Goal: Communication & Community: Answer question/provide support

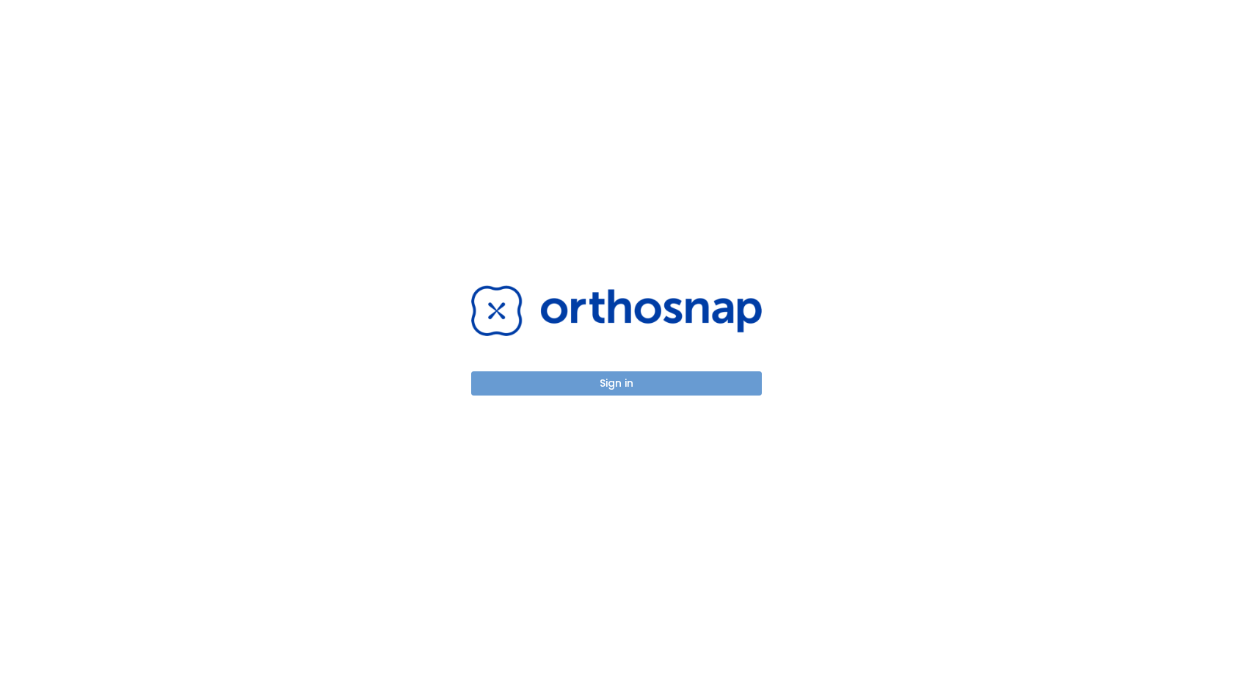
click at [603, 387] on button "Sign in" at bounding box center [616, 383] width 291 height 24
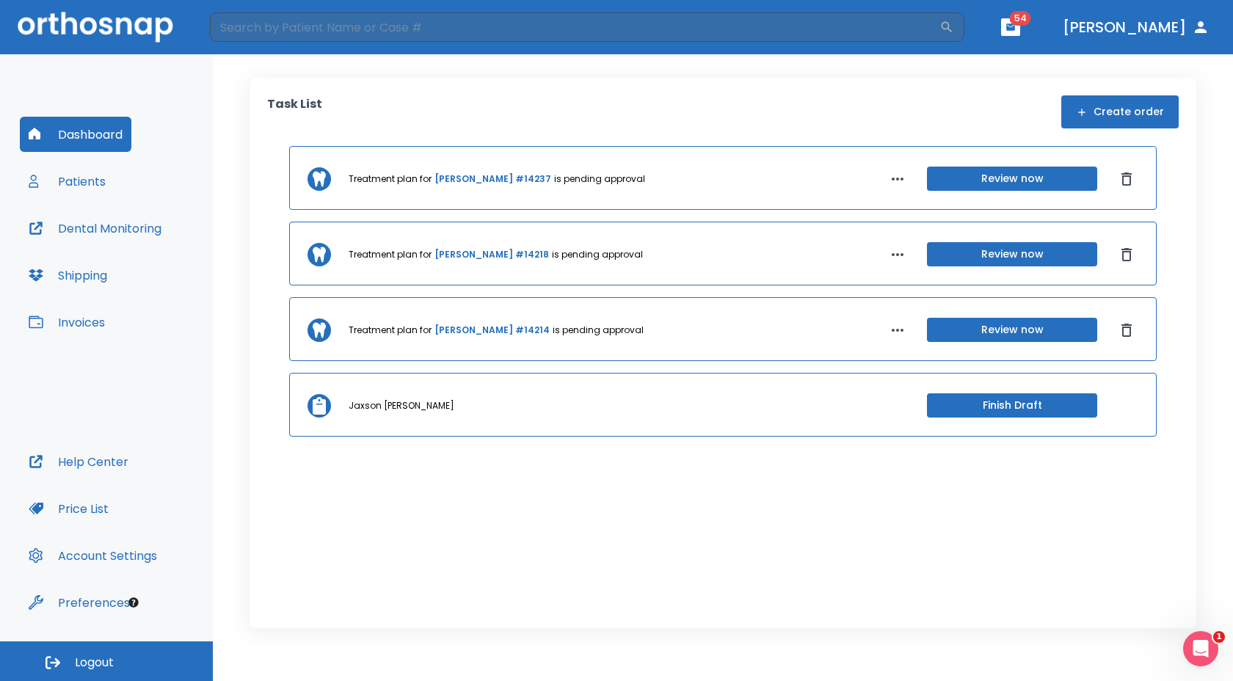
click at [90, 184] on button "Patients" at bounding box center [67, 181] width 95 height 35
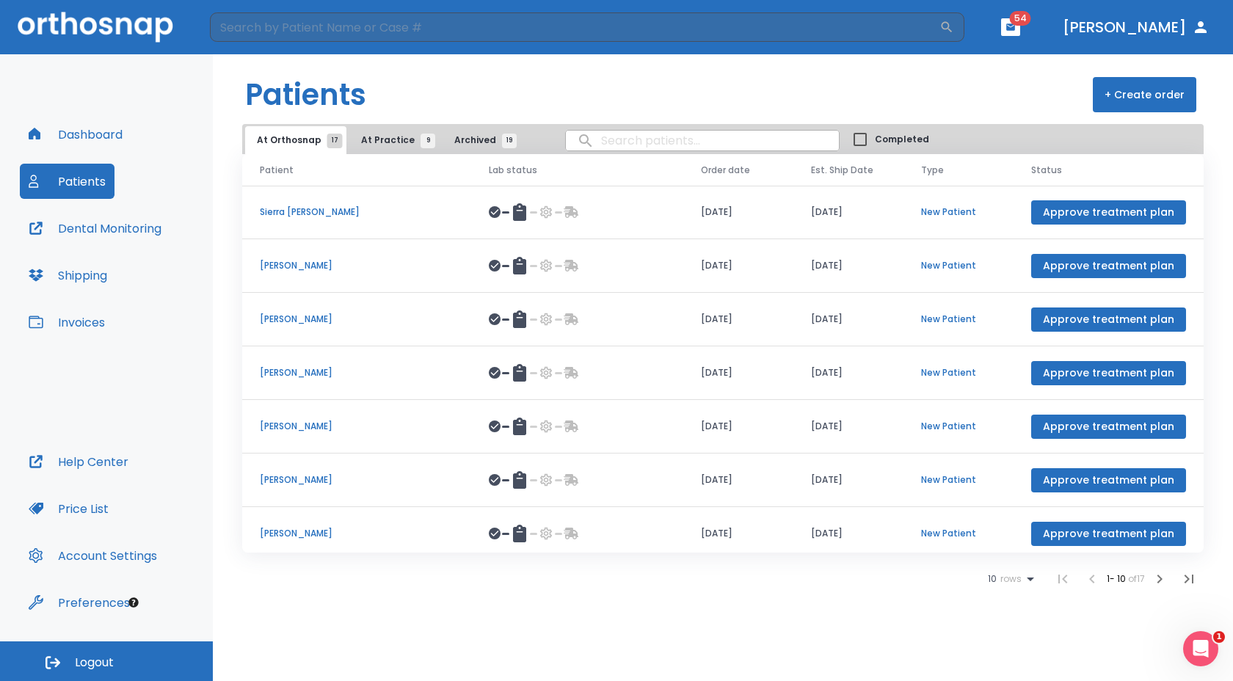
click at [674, 142] on input "search" at bounding box center [702, 140] width 273 height 29
type input "Monk"
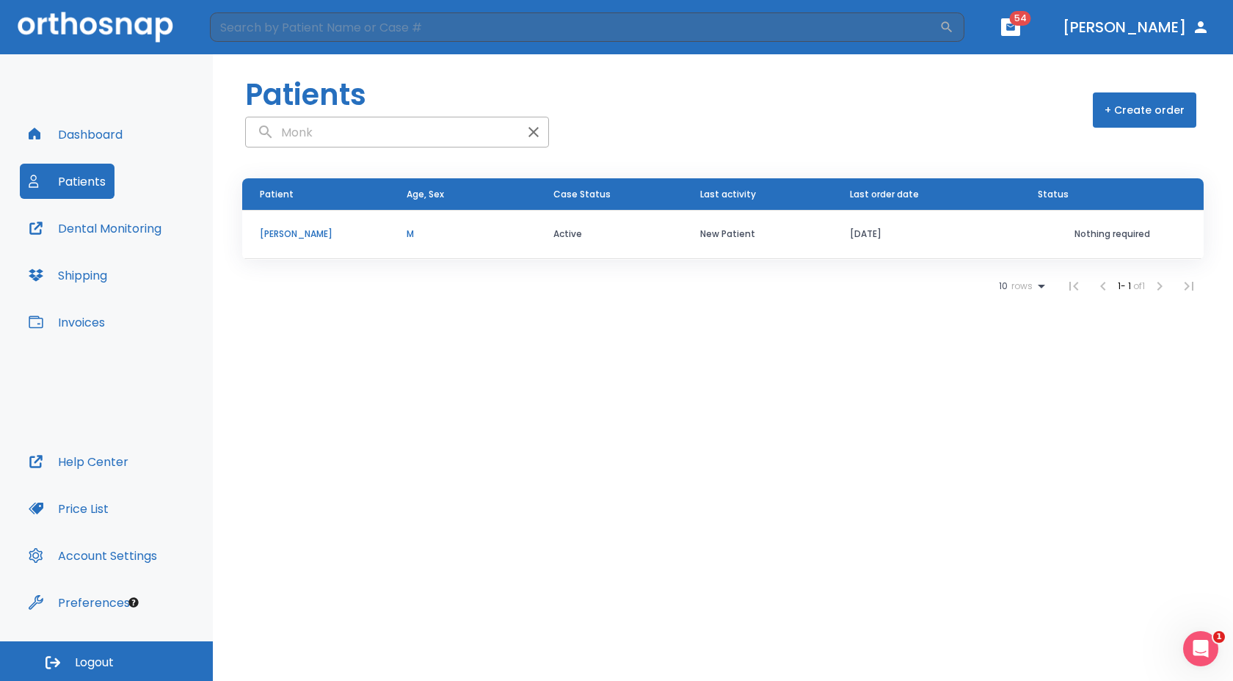
click at [275, 228] on p "Bill Monk" at bounding box center [316, 234] width 112 height 13
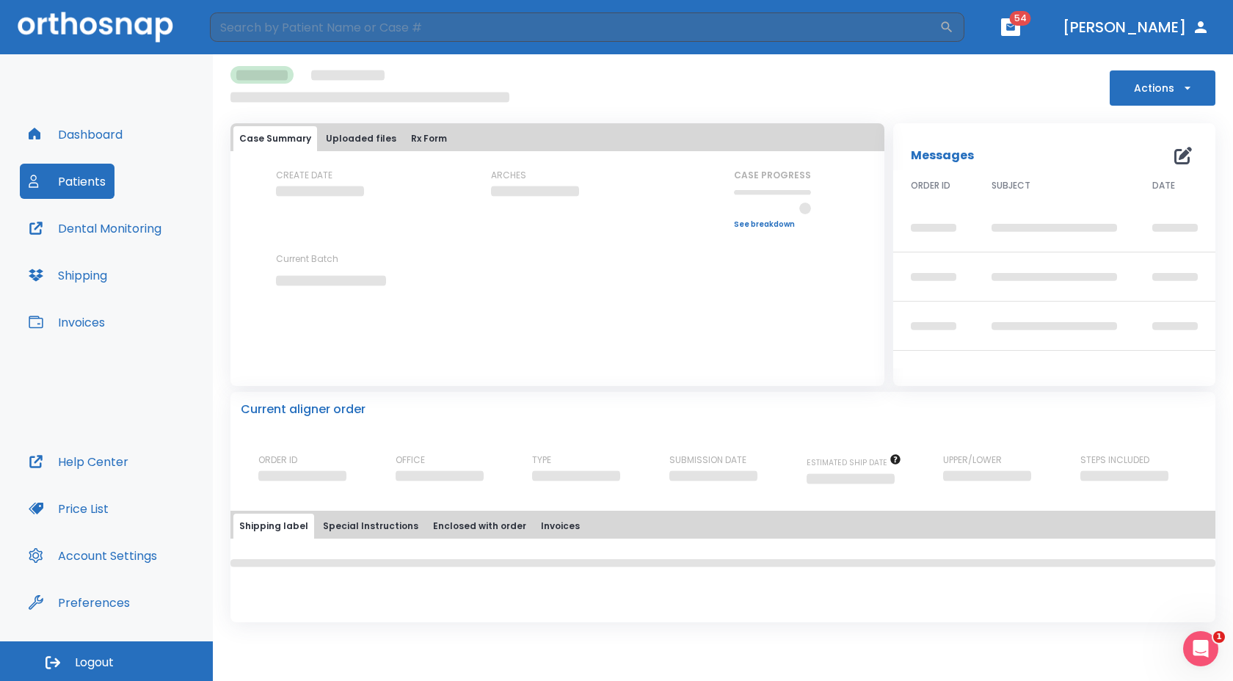
click at [275, 228] on div "CREATE DATE ARCHES CASE PROGRESS Upper progress (Est. Awaiting Data ) 0% Lower …" at bounding box center [558, 240] width 654 height 143
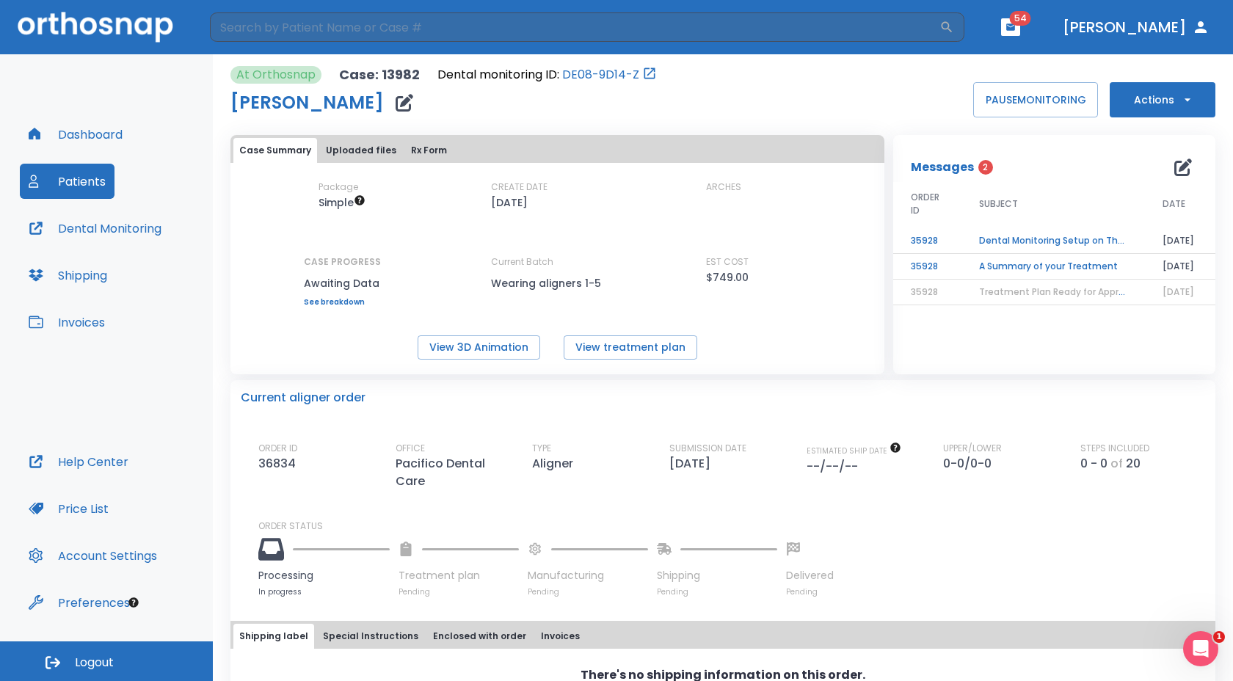
click at [1143, 93] on button "Actions" at bounding box center [1163, 99] width 106 height 35
click at [906, 89] on div at bounding box center [616, 340] width 1233 height 681
click at [971, 570] on div "Processing In progress Treatment plan Pending Manufacturing Pending Shipping Pe…" at bounding box center [731, 565] width 947 height 65
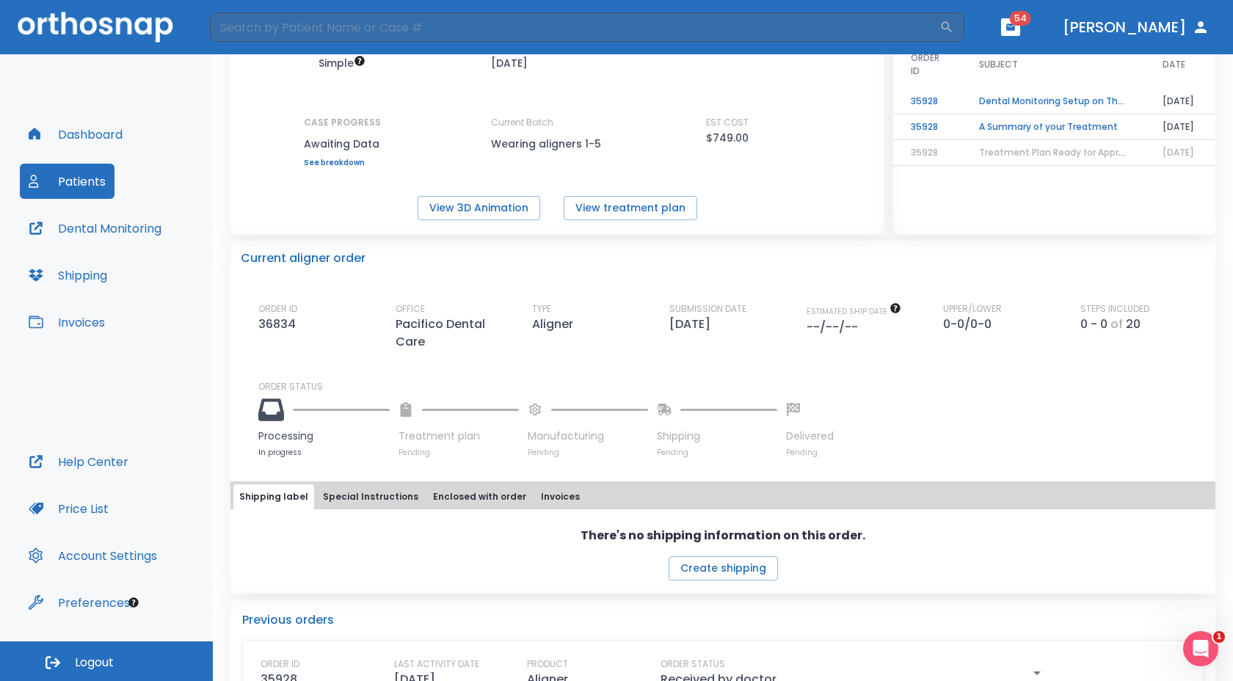
scroll to position [187, 0]
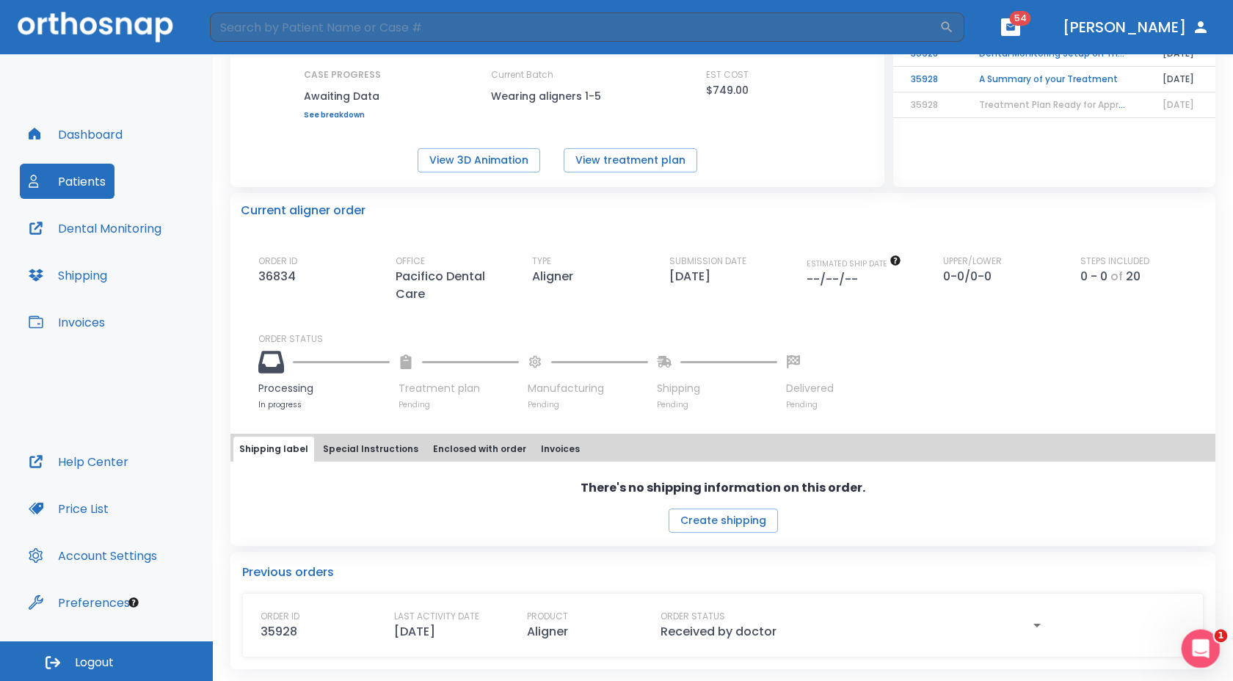
drag, startPoint x: 1186, startPoint y: 649, endPoint x: 2367, endPoint y: 1280, distance: 1339.4
click at [1182, 650] on div "Open Intercom Messenger" at bounding box center [1199, 647] width 48 height 48
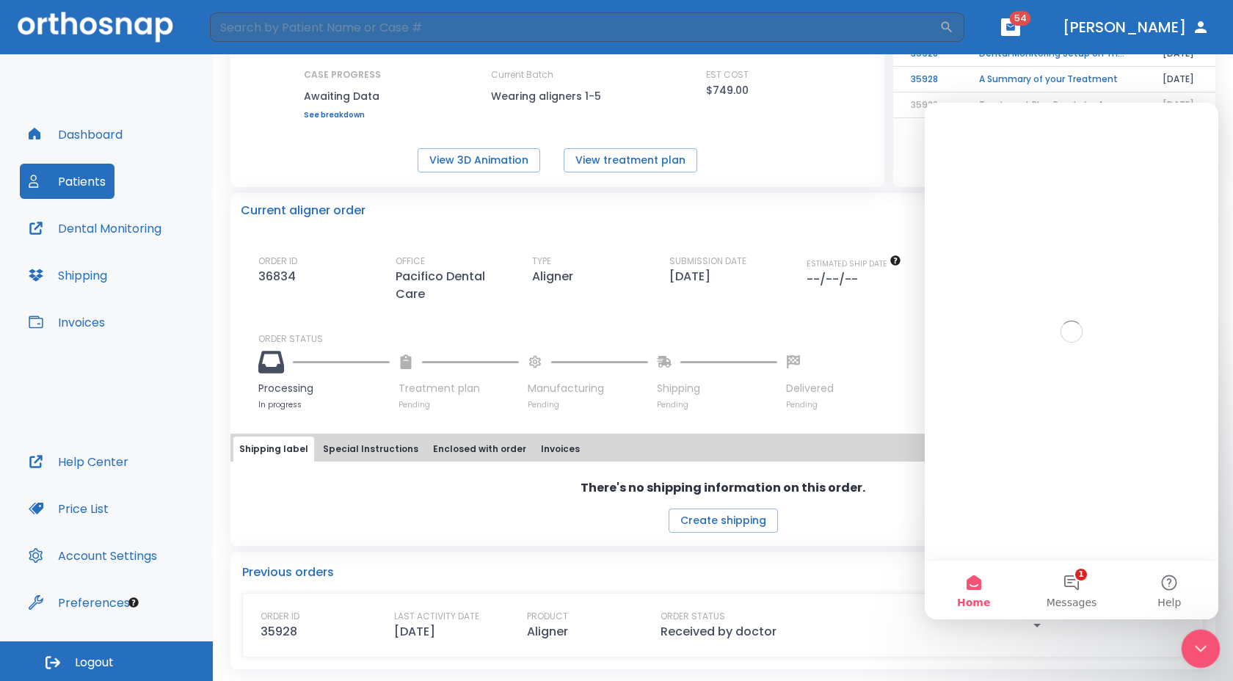
scroll to position [0, 0]
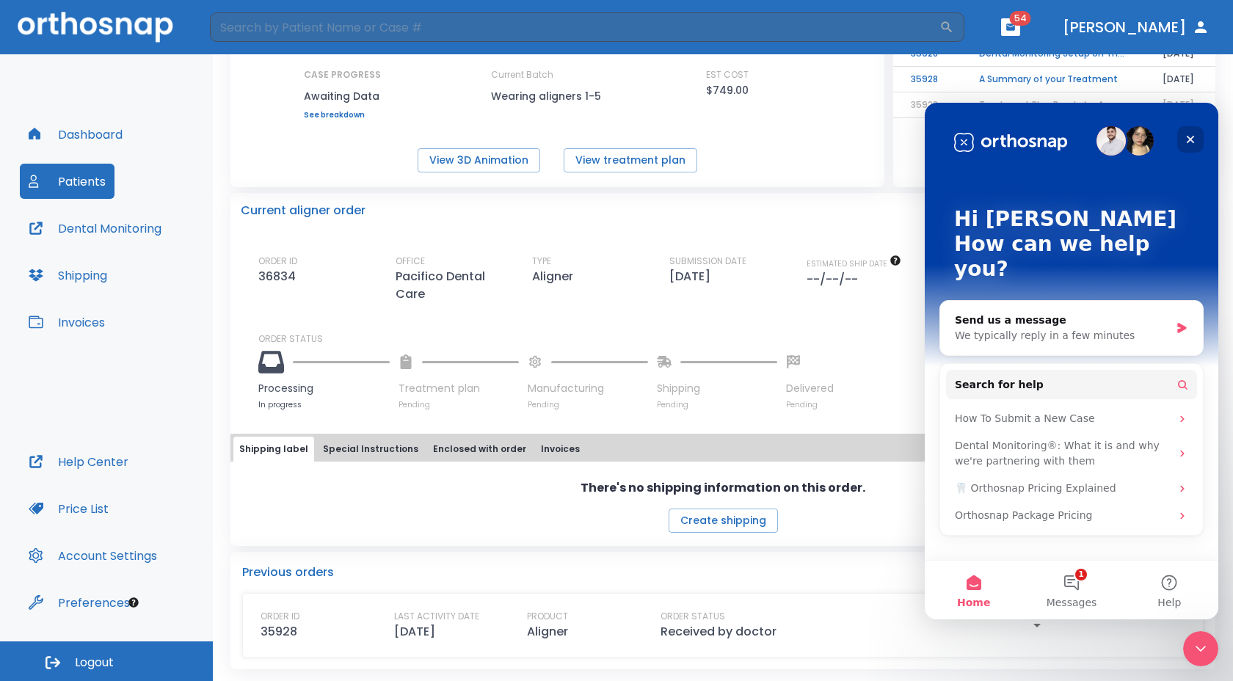
click at [1193, 137] on icon "Close" at bounding box center [1191, 140] width 8 height 8
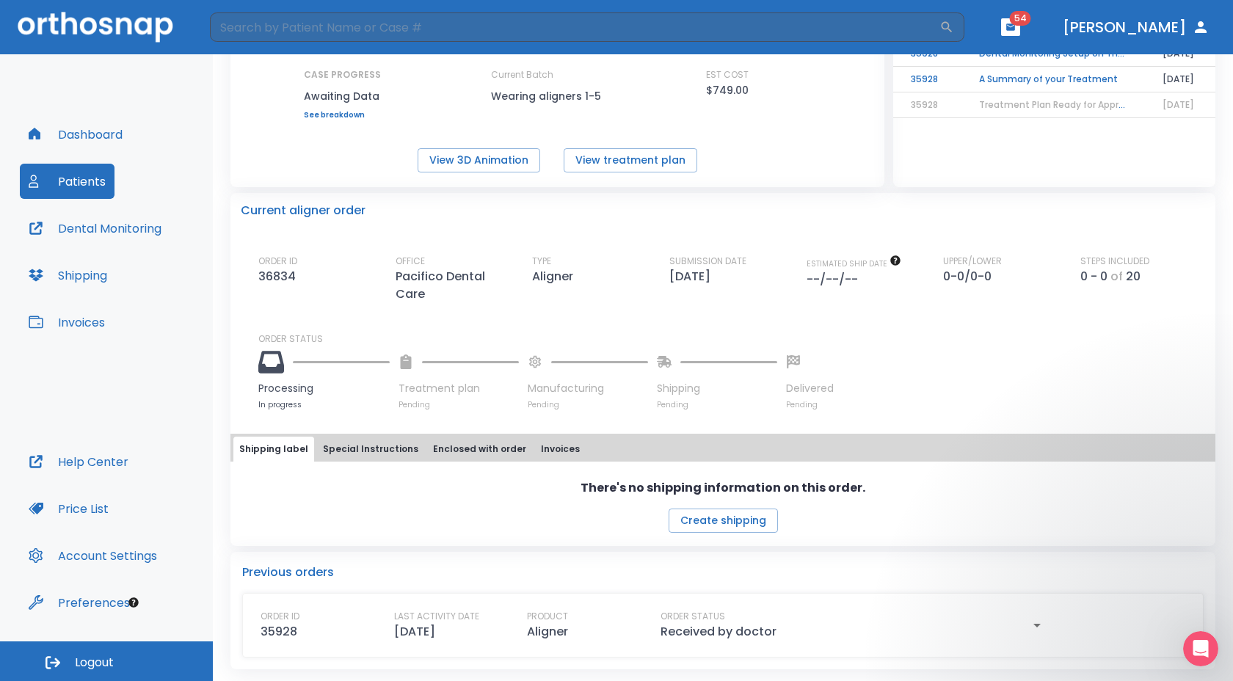
scroll to position [172, 0]
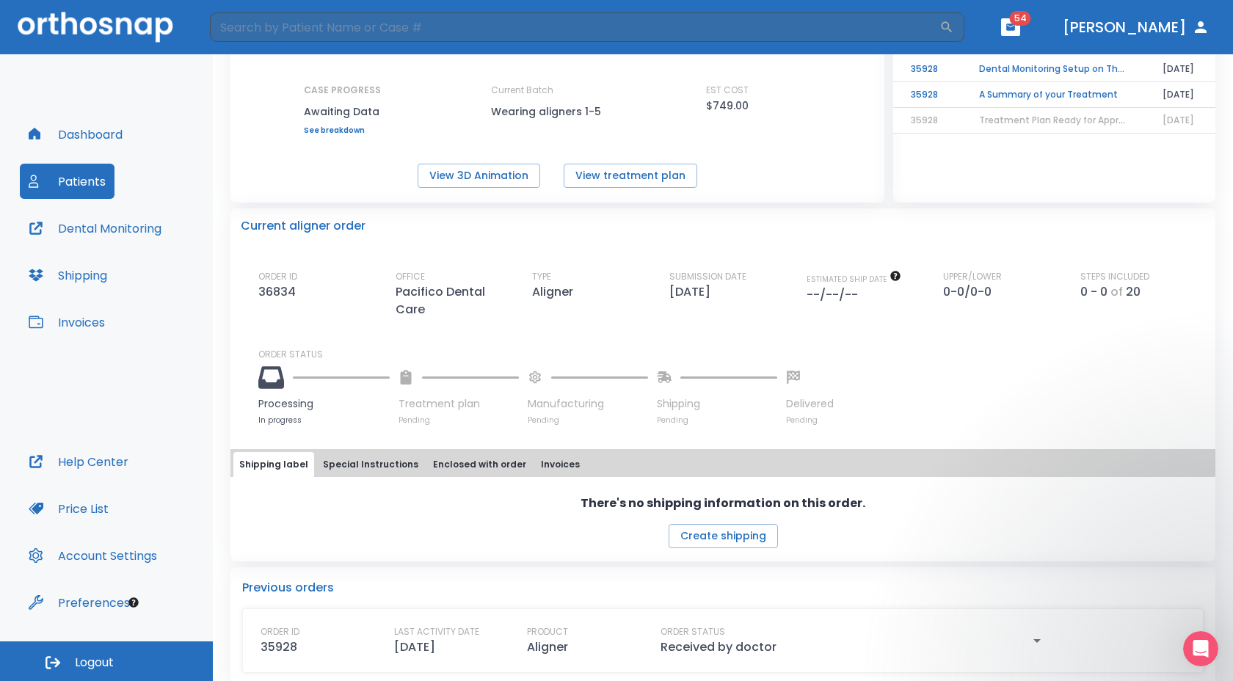
click at [1017, 92] on td "A Summary of your Treatment" at bounding box center [1054, 95] width 184 height 26
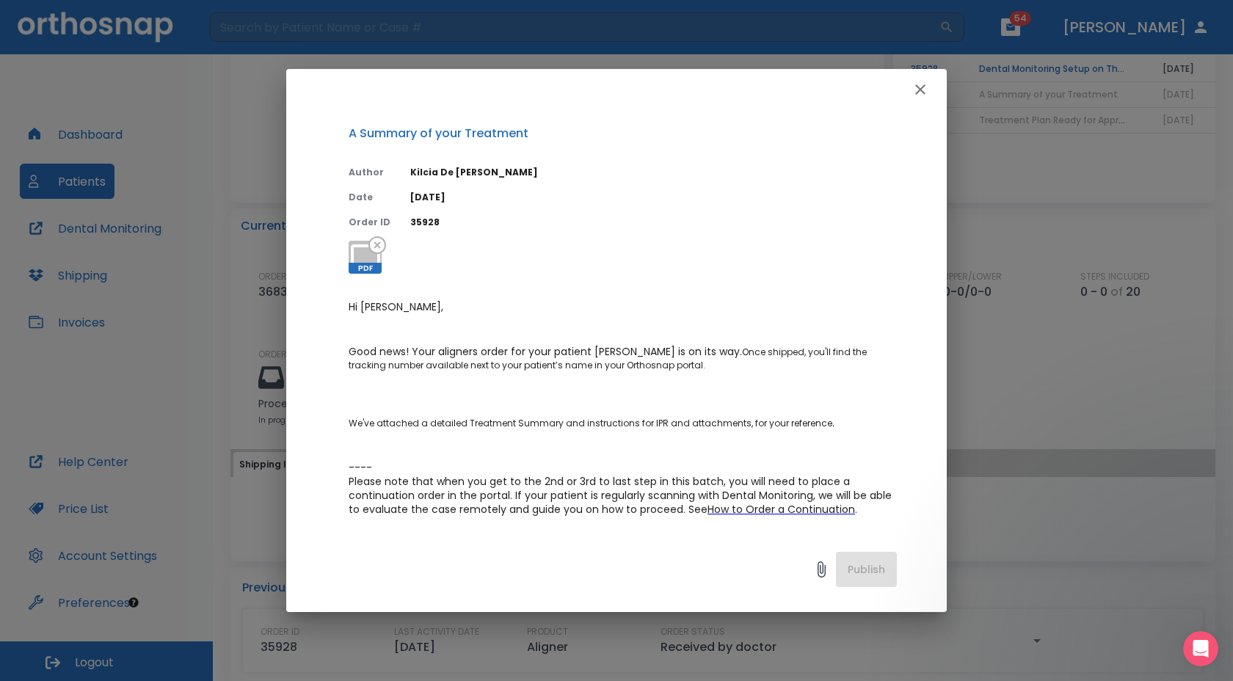
click at [925, 84] on icon "button" at bounding box center [920, 89] width 10 height 10
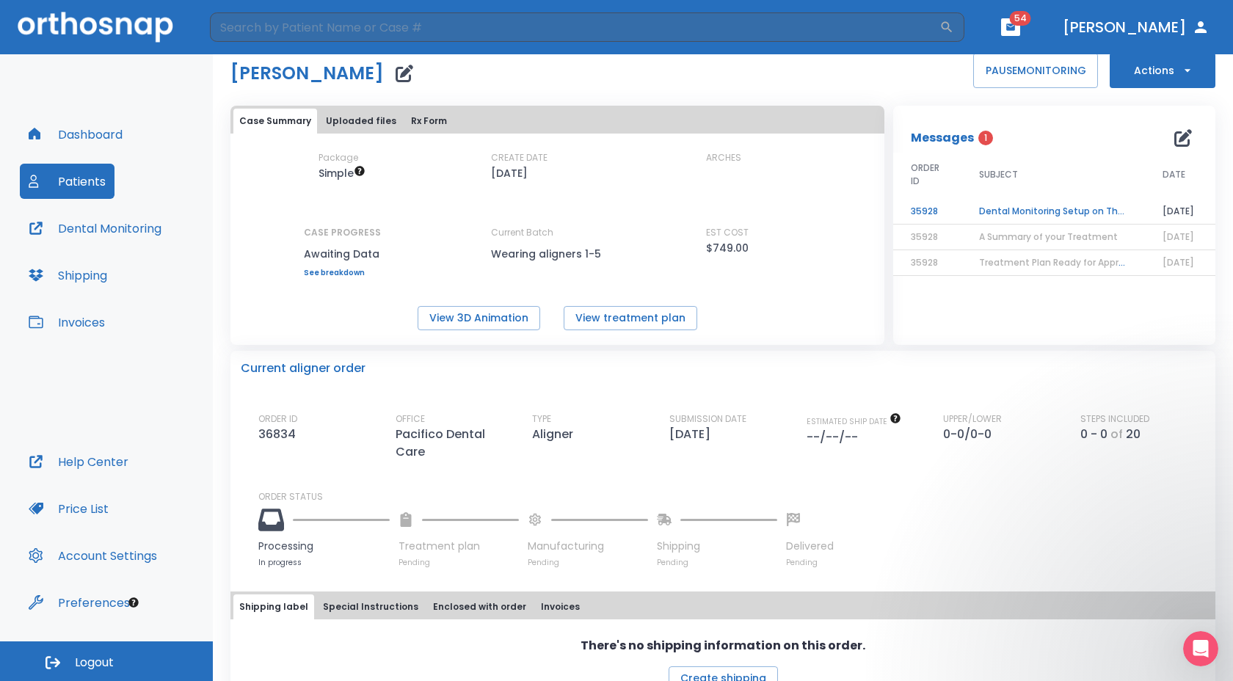
scroll to position [30, 0]
click at [757, 292] on div "Package Simple CREATE DATE 07/23/25 ARCHES CASE PROGRESS Awaiting Data Upper pr…" at bounding box center [558, 239] width 654 height 179
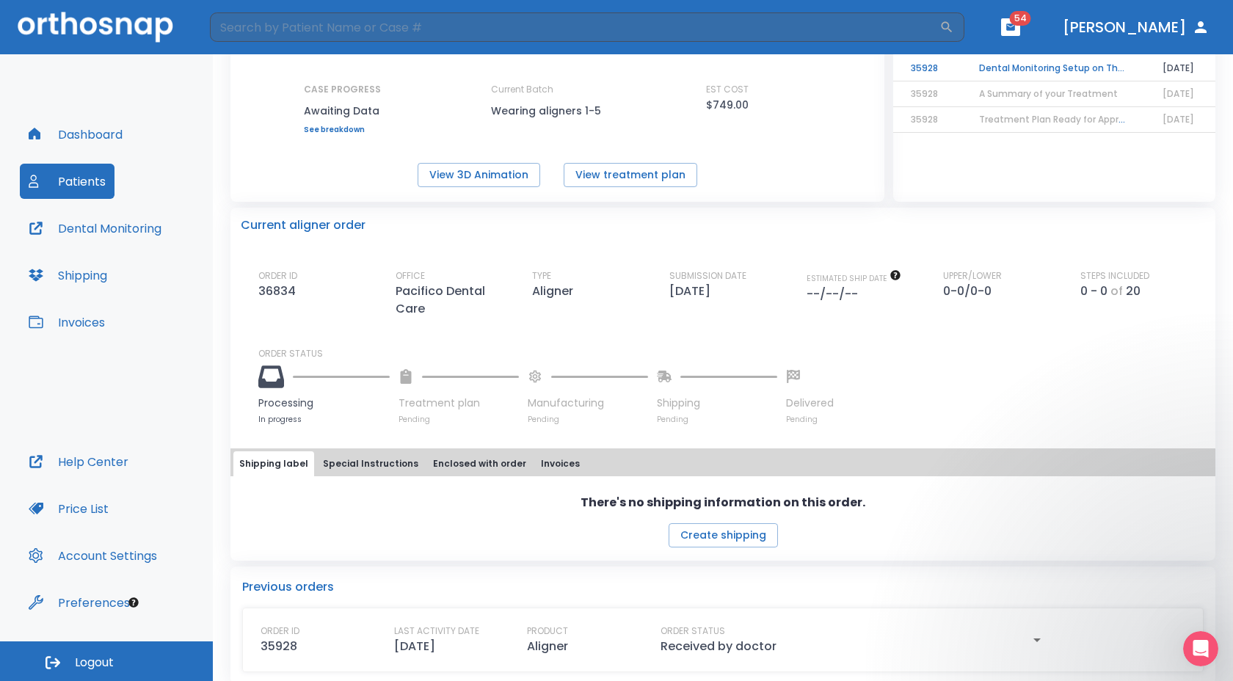
scroll to position [187, 0]
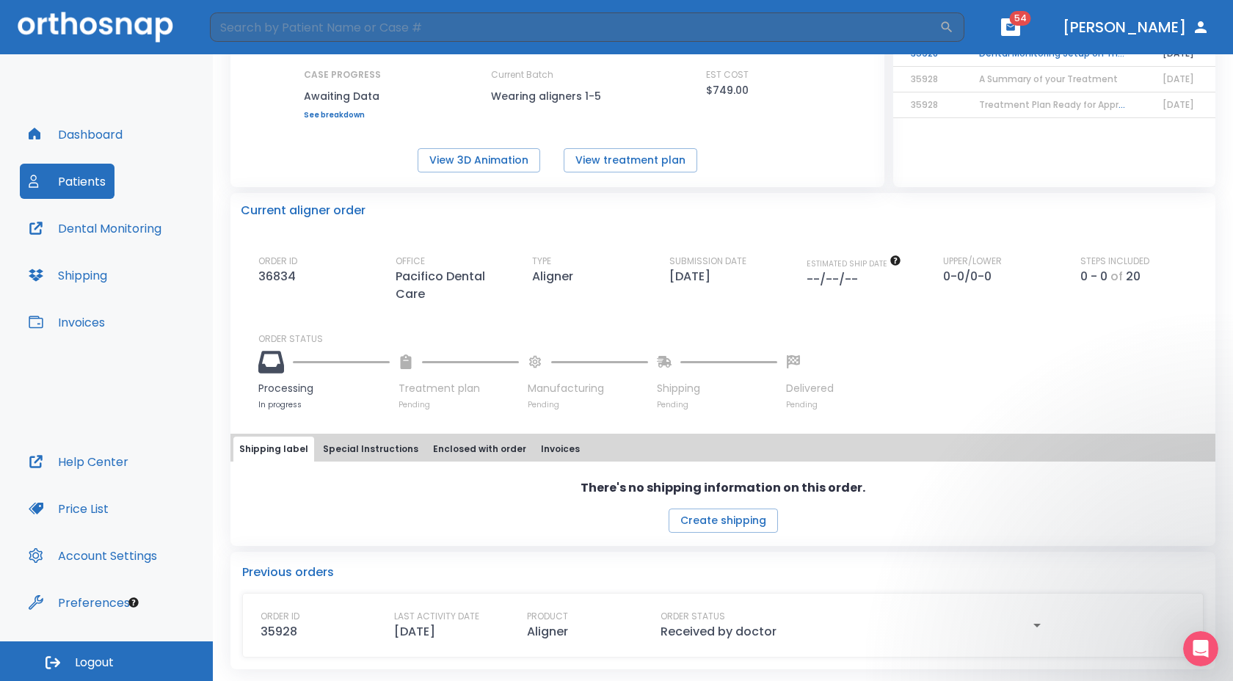
click at [1199, 600] on div "Previous orders ORDER ID 35928 LAST ACTIVITY DATE 08/21/25 PRODUCT Aligner ORDE…" at bounding box center [723, 610] width 985 height 117
click at [1191, 641] on icon "Open Intercom Messenger" at bounding box center [1199, 647] width 24 height 24
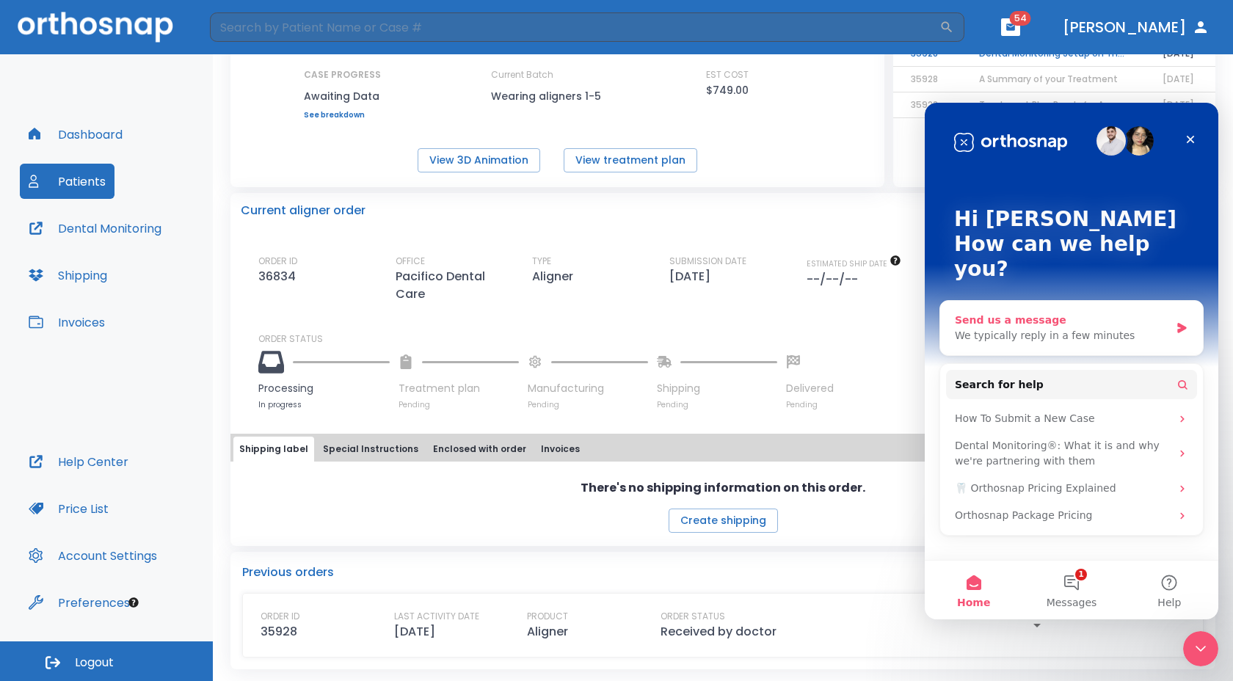
click at [1090, 313] on div "Send us a message" at bounding box center [1062, 320] width 215 height 15
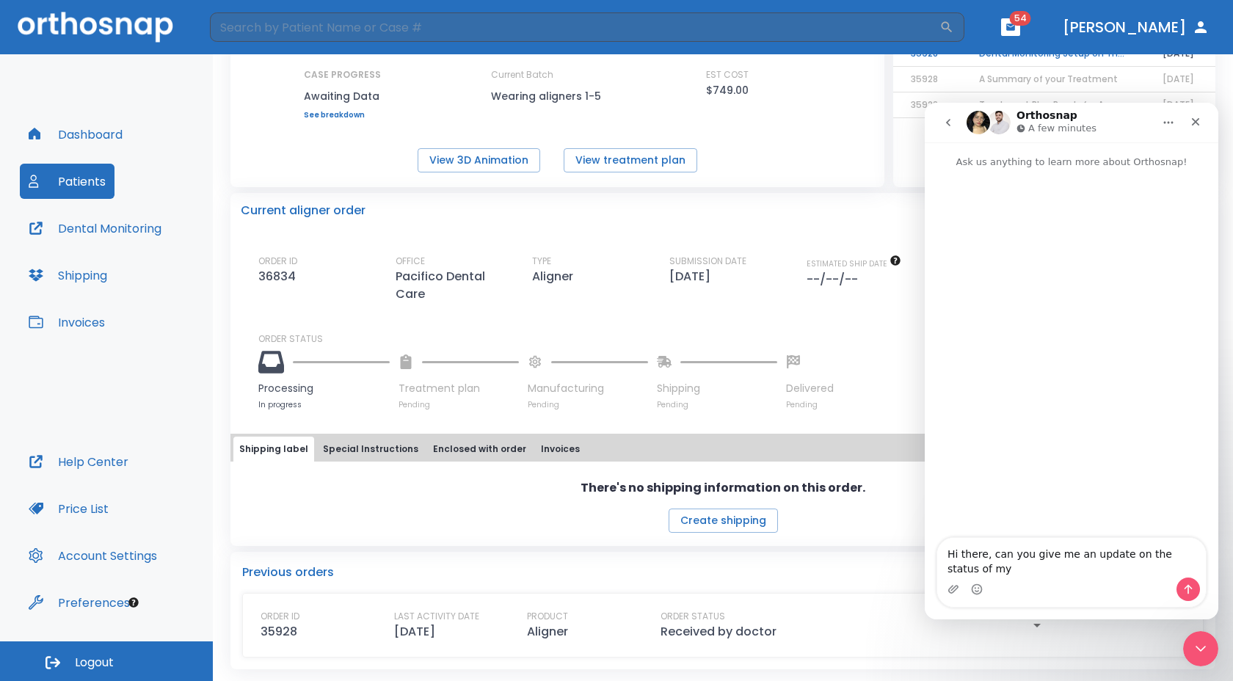
drag, startPoint x: 1135, startPoint y: 554, endPoint x: 1140, endPoint y: 567, distance: 14.9
click at [1140, 567] on textarea "Hi there, can you give me an update on the status of my" at bounding box center [1071, 558] width 269 height 40
type textarea "Hi there, can you give me an update on an expected delivery date for case 13982…"
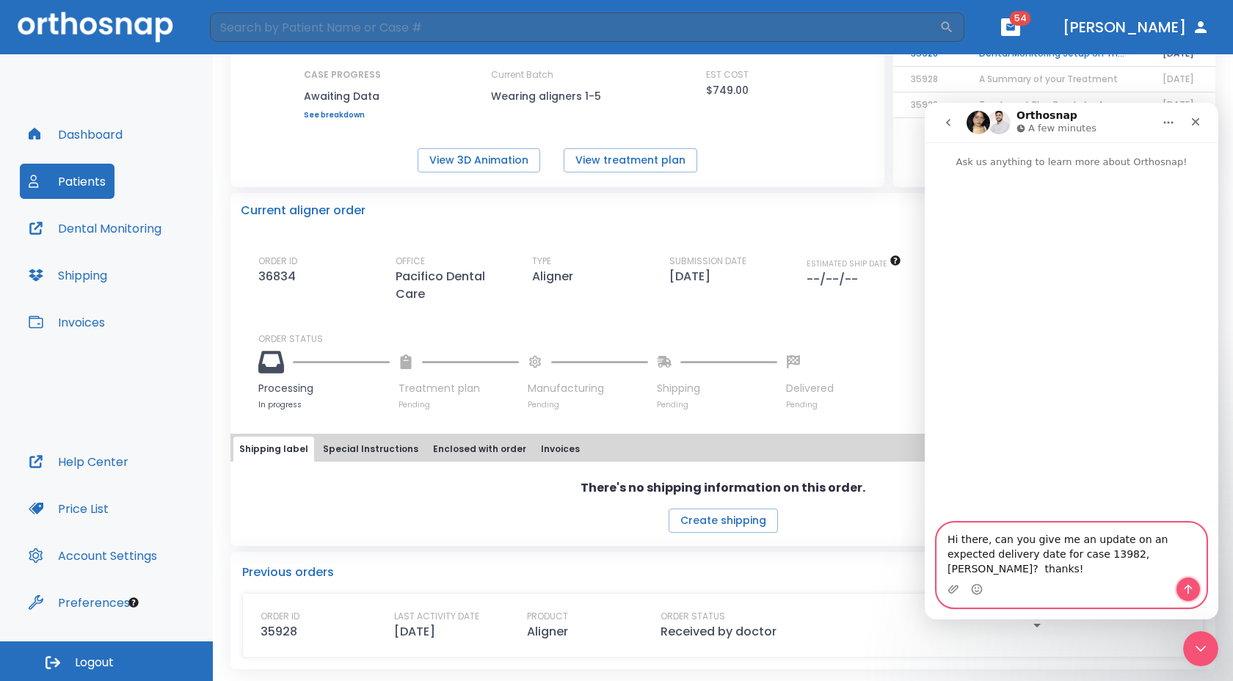
click at [1180, 585] on button "Send a message…" at bounding box center [1188, 589] width 23 height 23
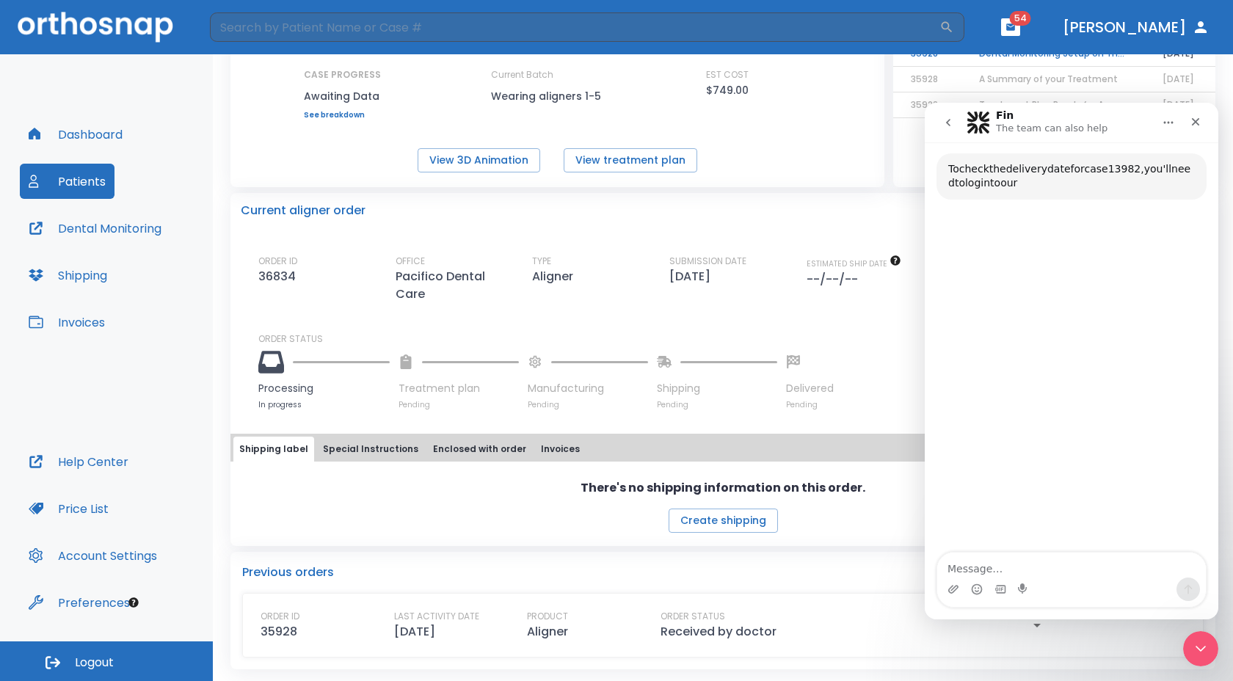
scroll to position [106, 0]
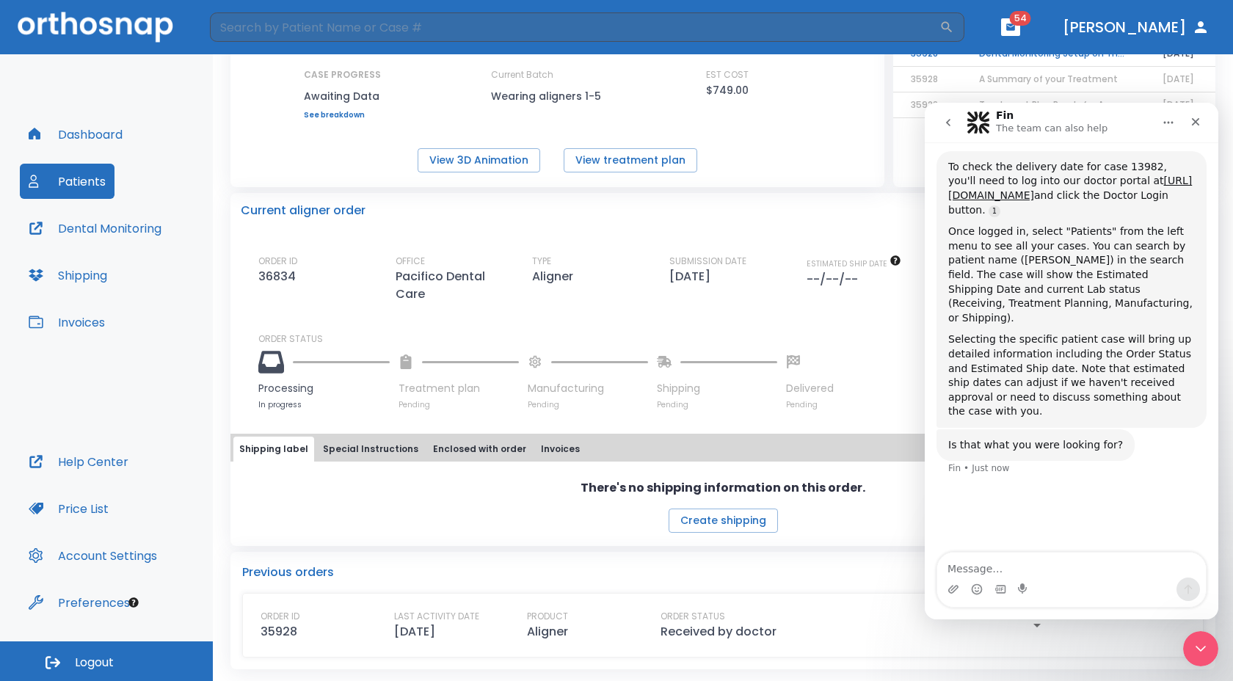
click at [982, 569] on textarea "Message…" at bounding box center [1071, 565] width 269 height 25
click at [1003, 549] on textarea "I've checked his case a couple times since submission and the 'order status' ha…" at bounding box center [1071, 550] width 269 height 54
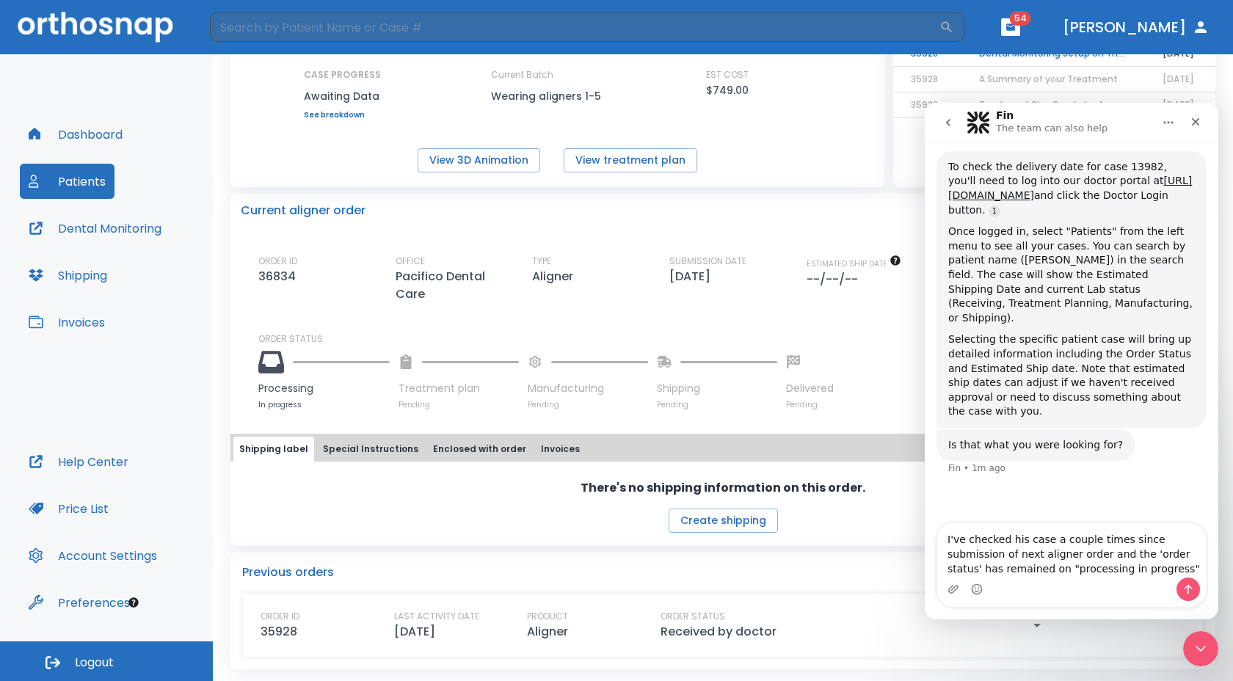
click at [1187, 567] on textarea "I've checked his case a couple times since submission of next aligner order and…" at bounding box center [1071, 550] width 269 height 54
type textarea "I've checked his case a couple times since submission of next aligner order and…"
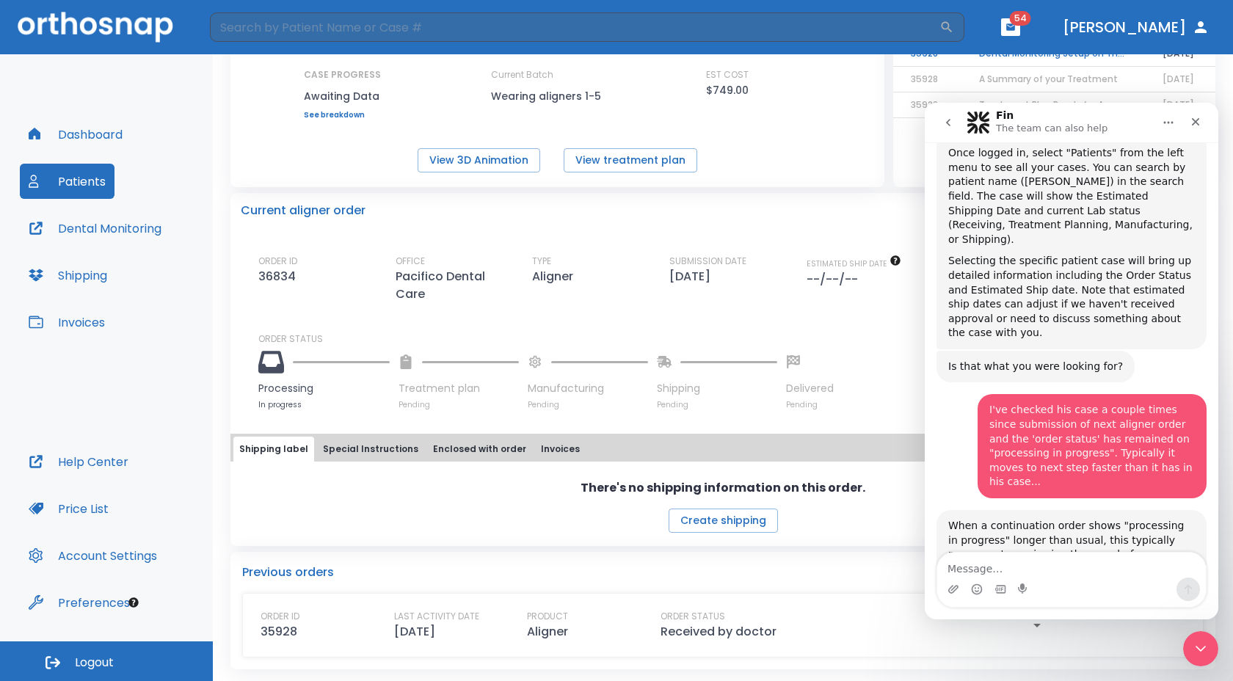
scroll to position [0, 0]
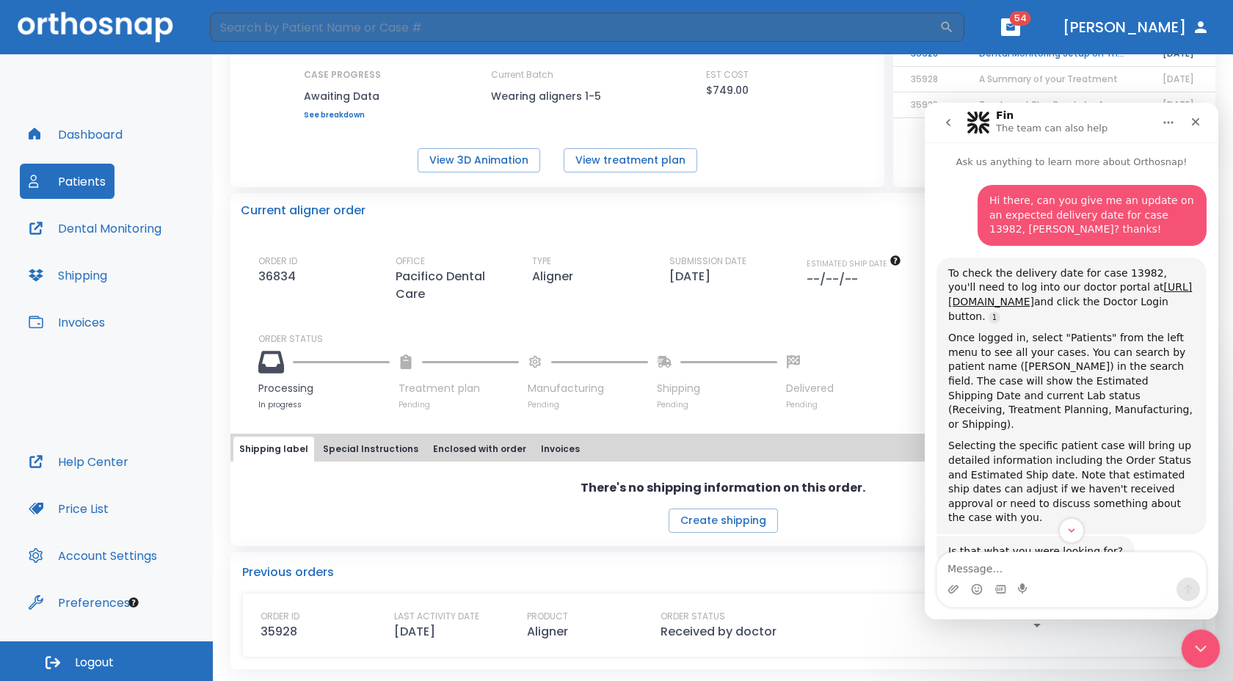
click at [1196, 639] on icon "Close Intercom Messenger" at bounding box center [1199, 647] width 18 height 18
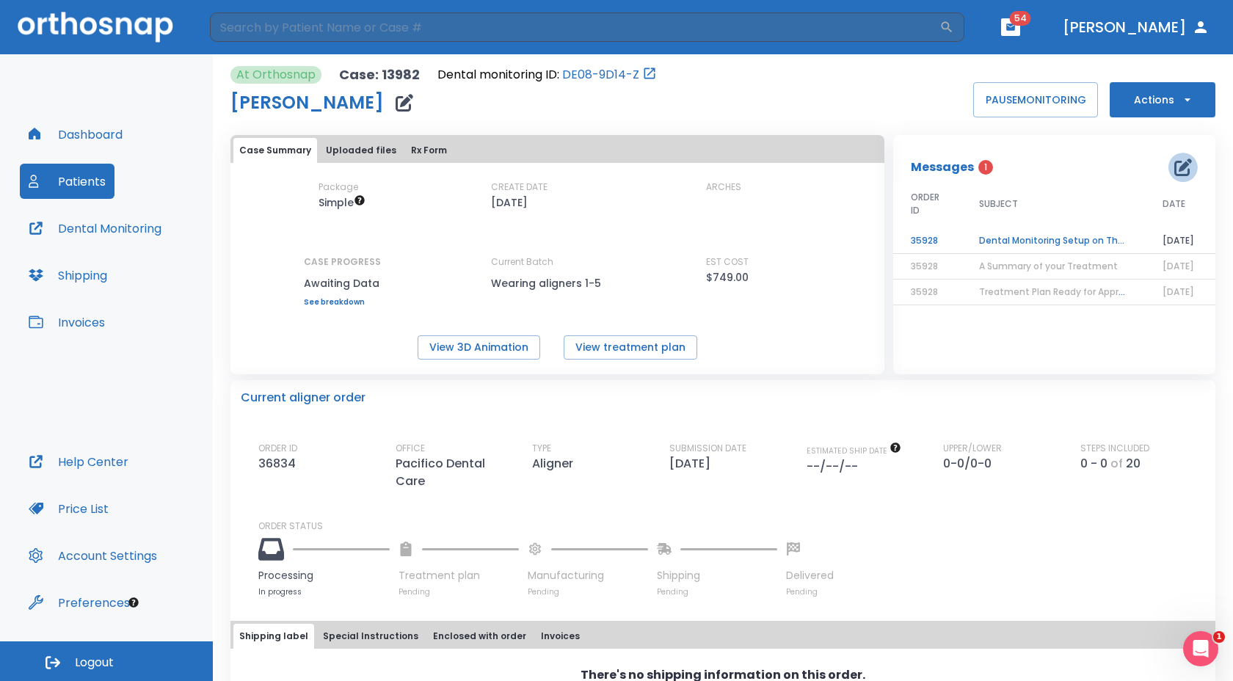
click at [1175, 161] on icon "button" at bounding box center [1184, 168] width 18 height 18
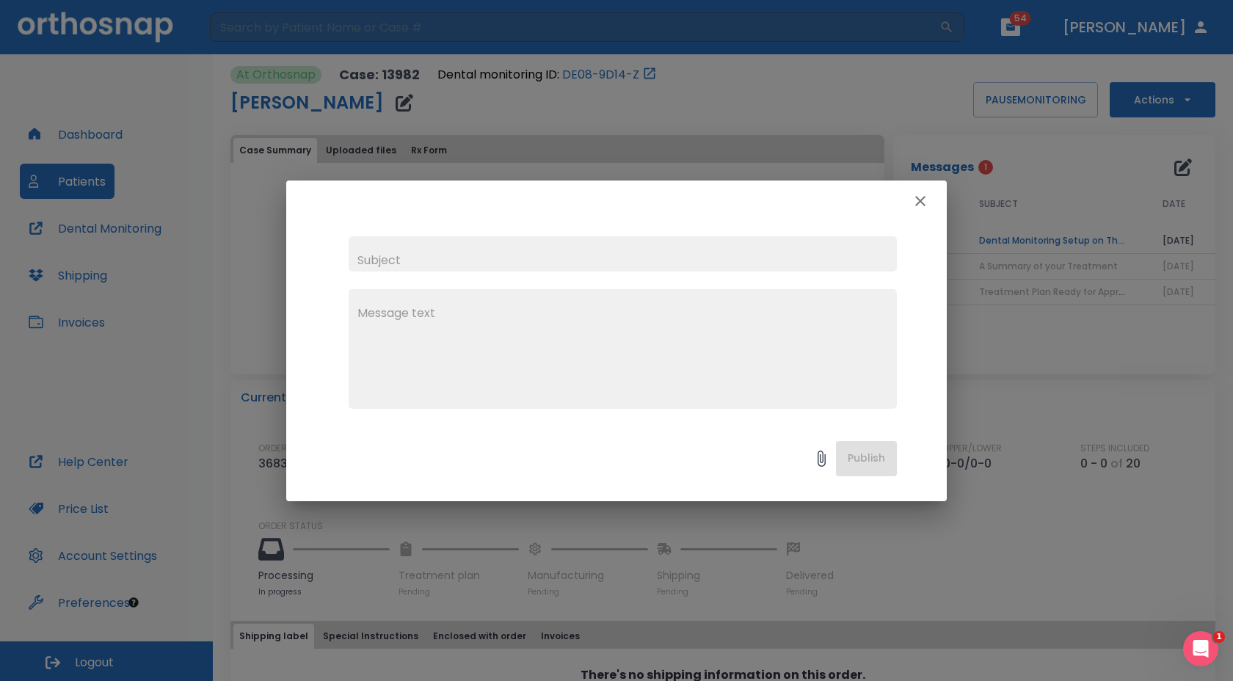
click at [714, 248] on input "text" at bounding box center [623, 253] width 548 height 35
type input "status of recent aligner order"
drag, startPoint x: 1189, startPoint y: 638, endPoint x: 2368, endPoint y: 1263, distance: 1334.3
click at [1186, 635] on div "Open Intercom Messenger" at bounding box center [1199, 647] width 48 height 48
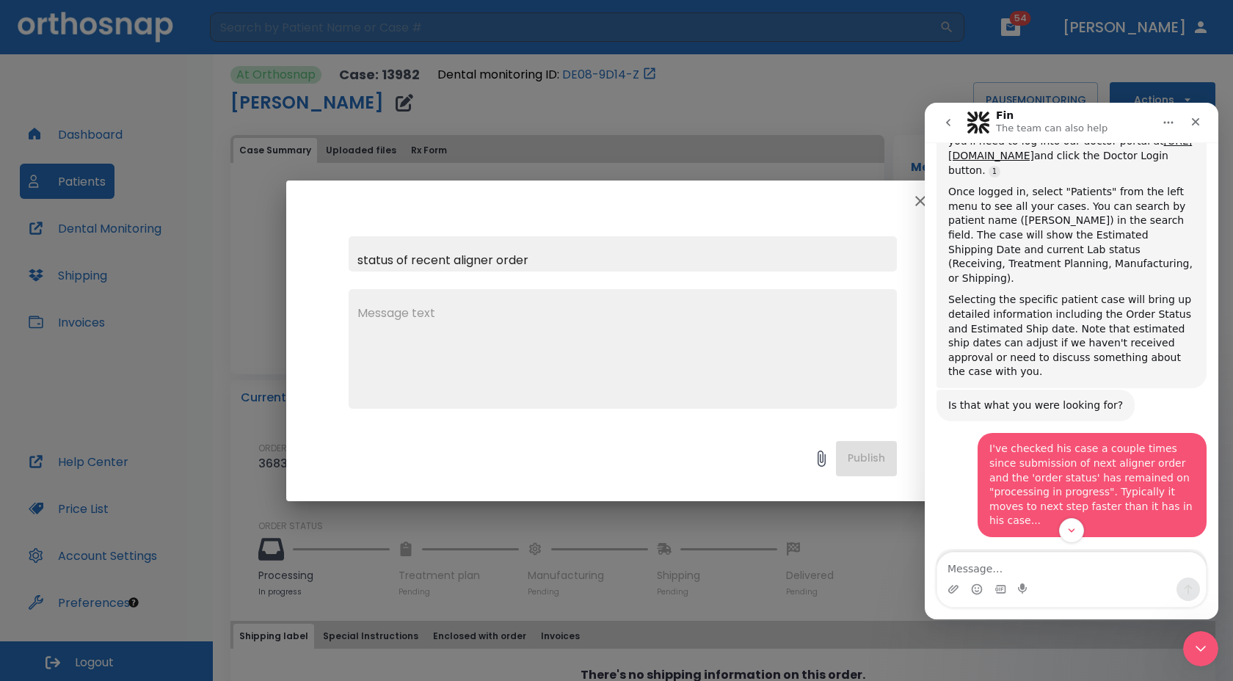
scroll to position [152, 0]
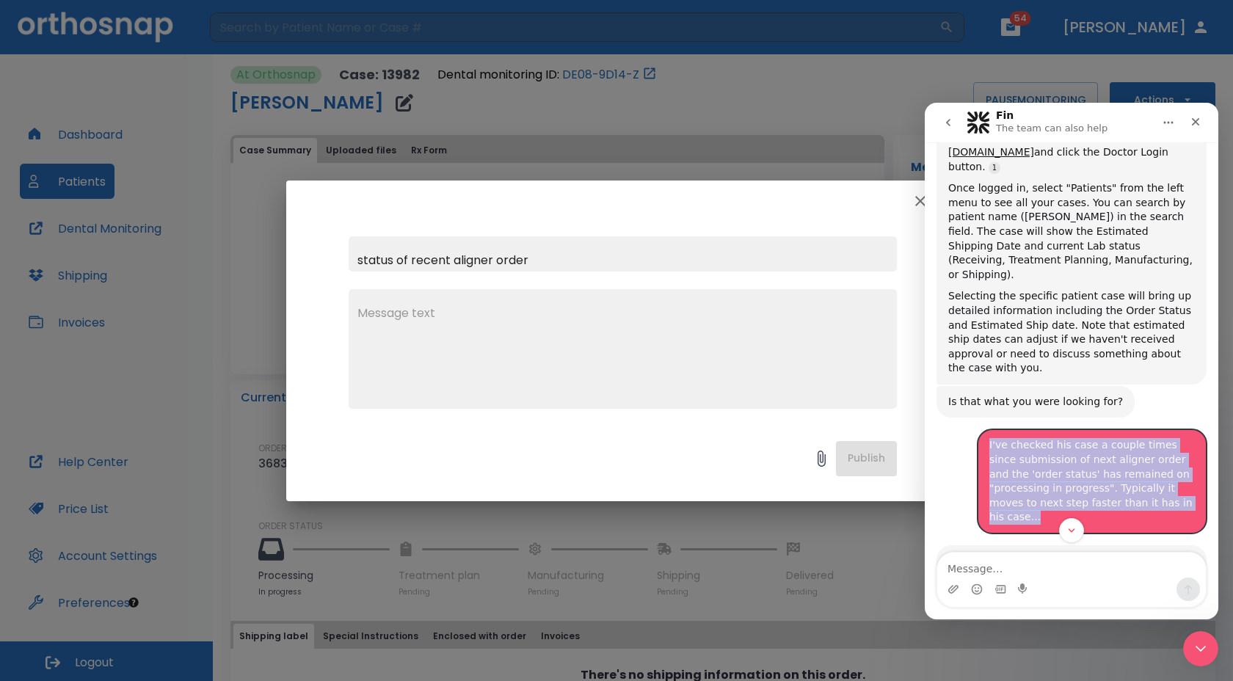
drag, startPoint x: 1132, startPoint y: 476, endPoint x: 990, endPoint y: 405, distance: 158.6
click at [990, 429] on div "I've checked his case a couple times since submission of next aligner order and…" at bounding box center [1092, 481] width 229 height 104
copy div "I've checked his case a couple times since submission of next aligner order and…"
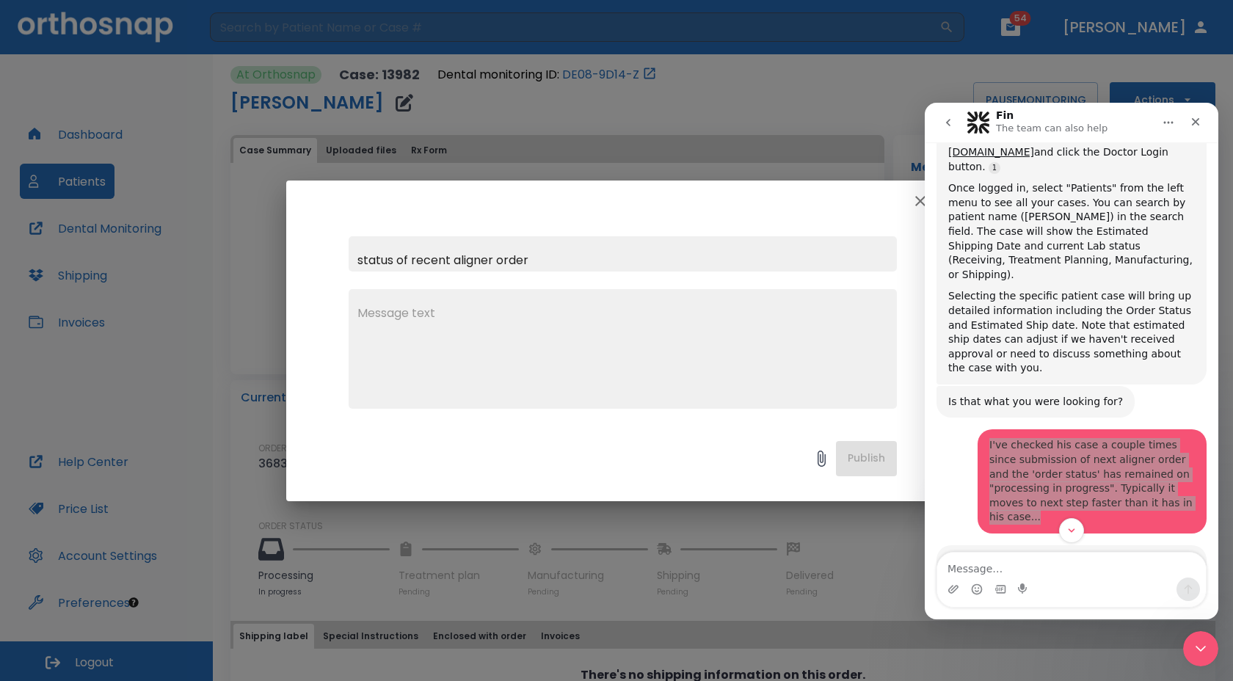
click at [736, 345] on textarea at bounding box center [623, 355] width 531 height 101
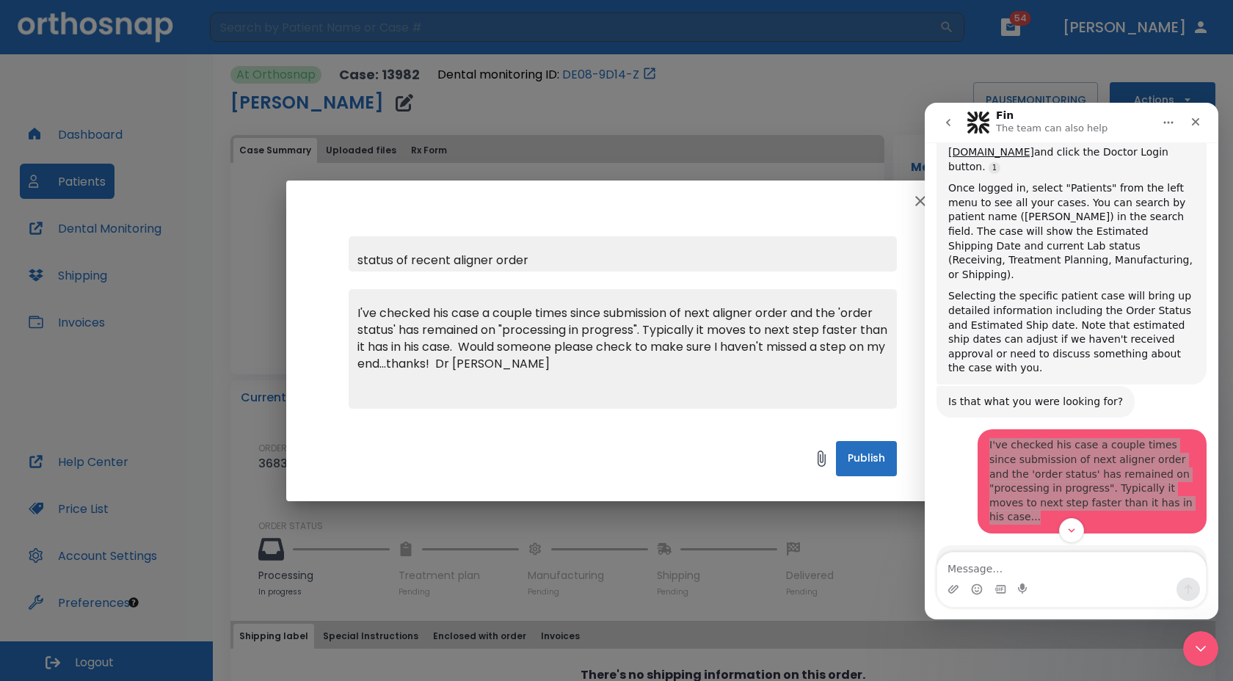
type textarea "I've checked his case a couple times since submission of next aligner order and…"
click at [846, 460] on button "Publish" at bounding box center [866, 458] width 61 height 35
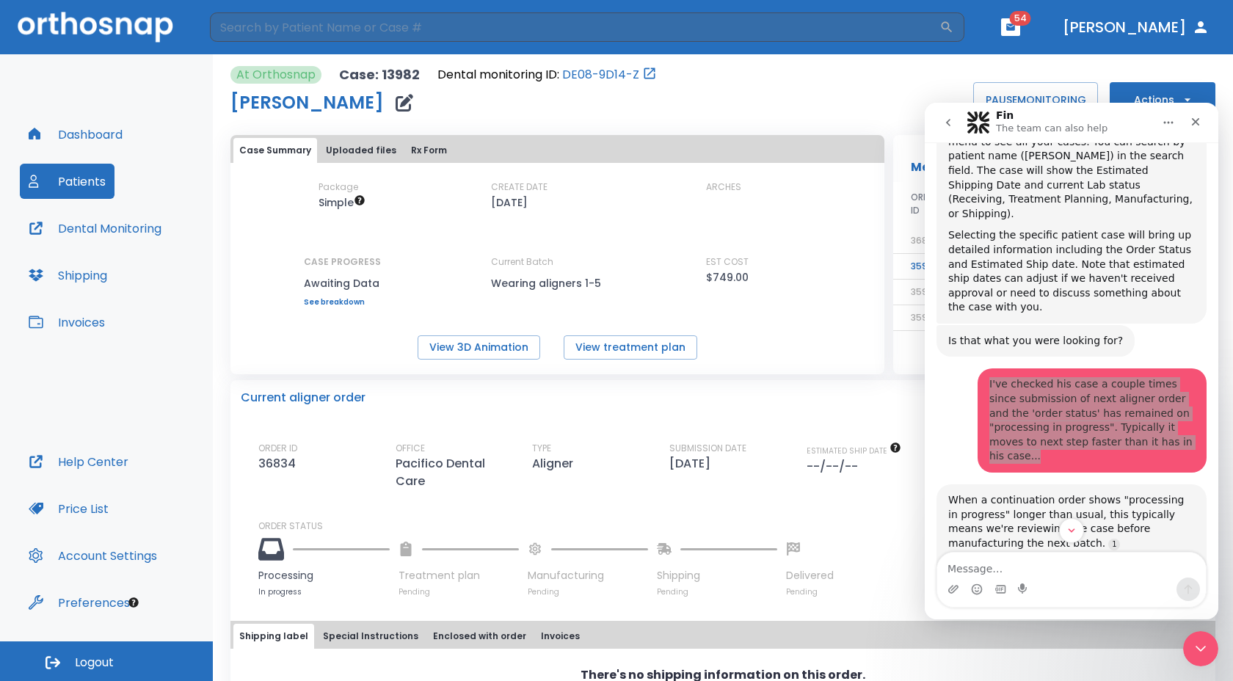
scroll to position [244, 0]
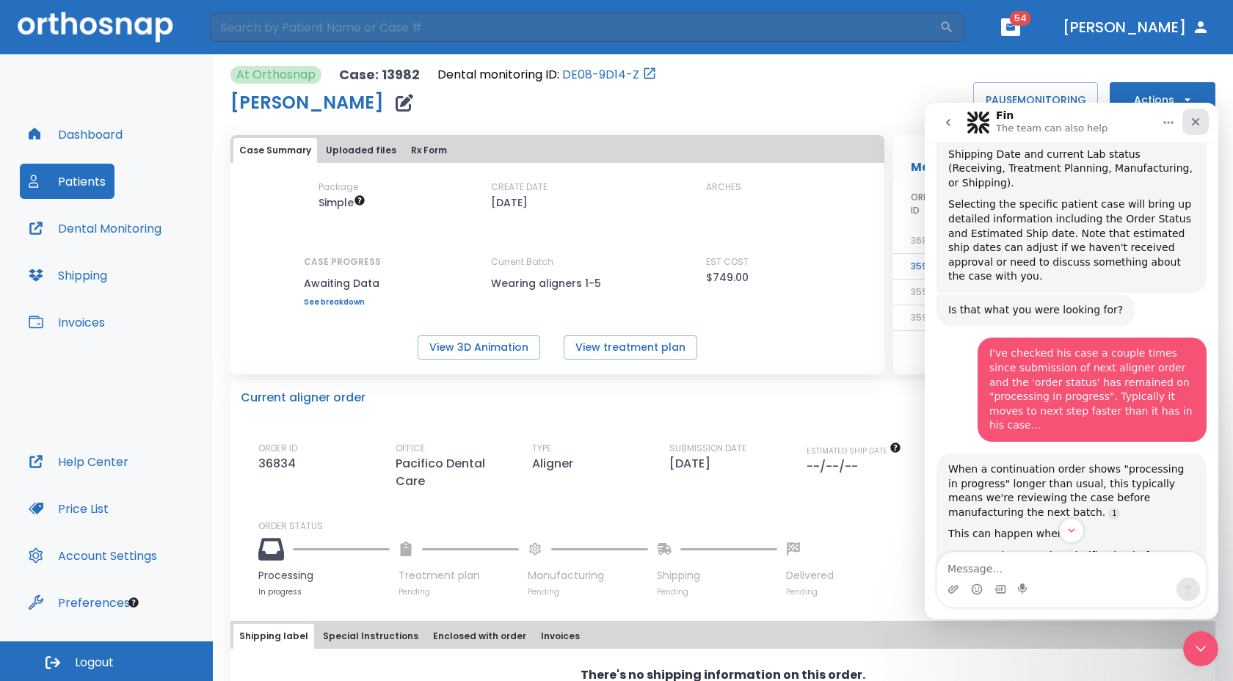
click at [1198, 120] on icon "Close" at bounding box center [1196, 122] width 8 height 8
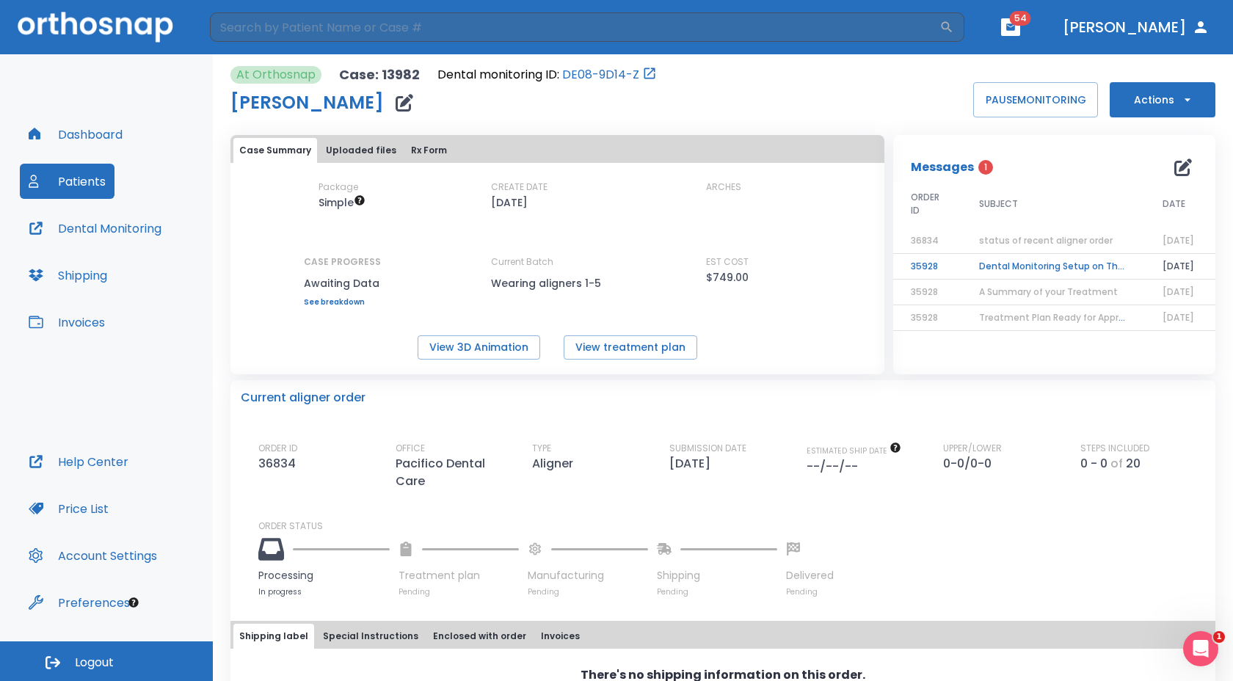
click at [1020, 32] on button "button" at bounding box center [1010, 27] width 19 height 18
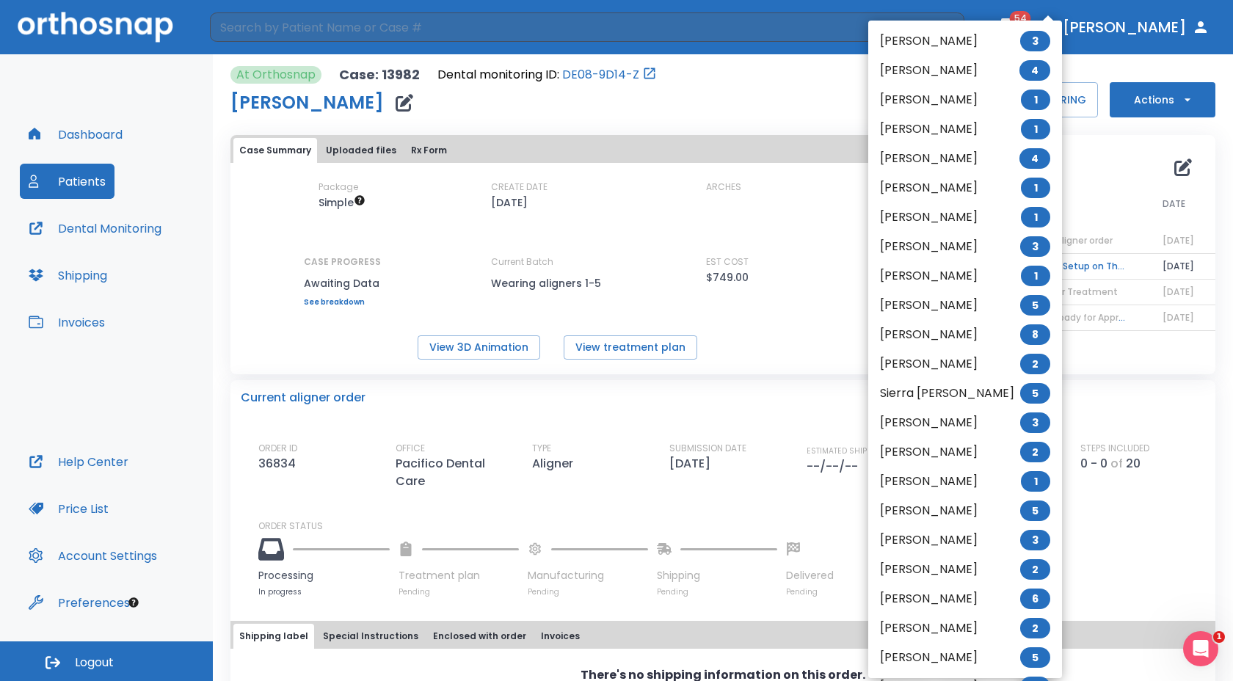
click at [757, 11] on div at bounding box center [616, 340] width 1233 height 681
